Goal: Download file/media

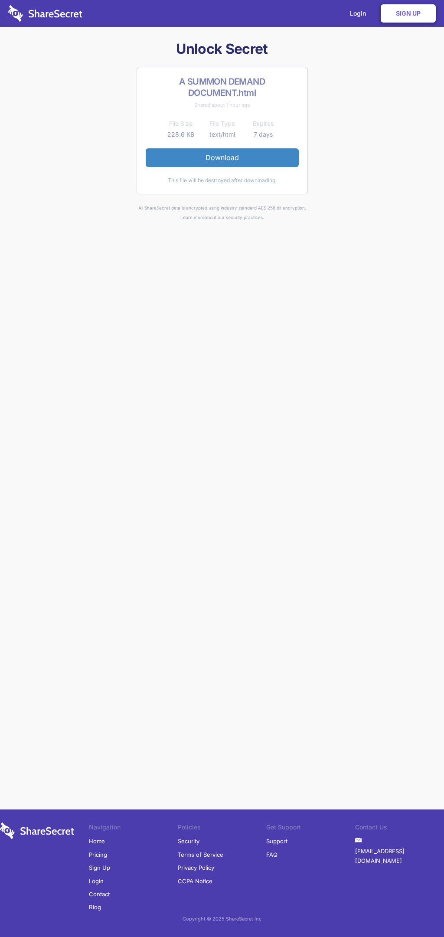
click at [222, 157] on link "Download" at bounding box center [222, 157] width 153 height 18
